Goal: Navigation & Orientation: Understand site structure

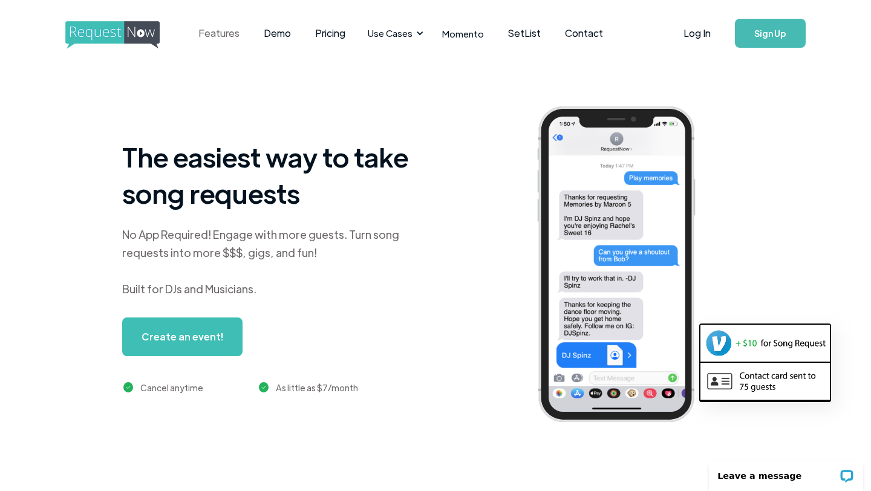
click at [222, 34] on link "Features" at bounding box center [218, 33] width 65 height 37
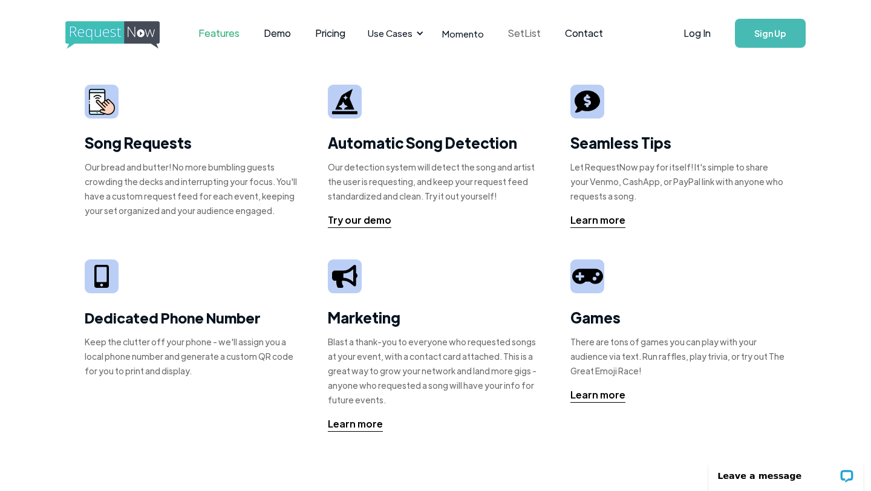
click at [516, 30] on link "SetList" at bounding box center [524, 33] width 57 height 37
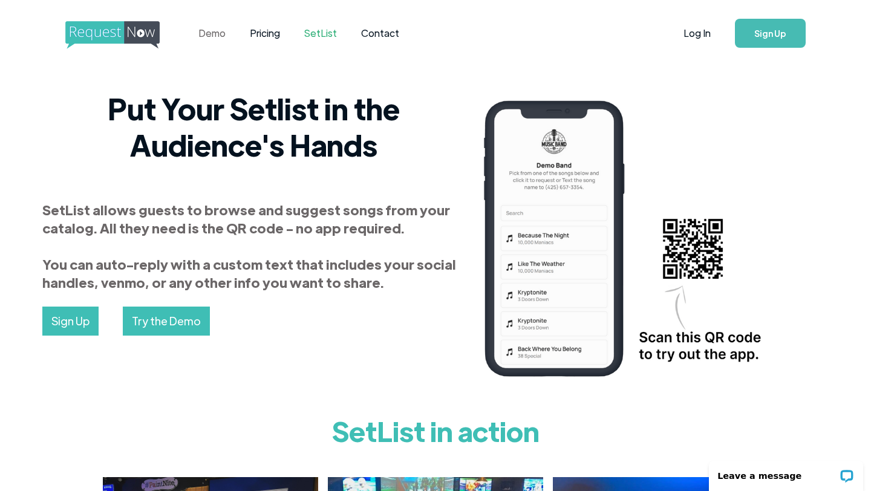
click at [210, 33] on link "Demo" at bounding box center [211, 33] width 51 height 37
click at [120, 28] on img "home" at bounding box center [123, 35] width 117 height 28
